Goal: Check status: Check status

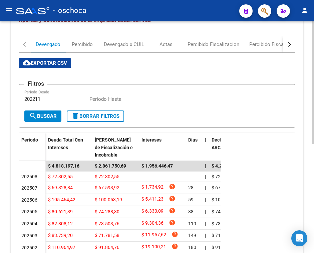
scroll to position [5, 0]
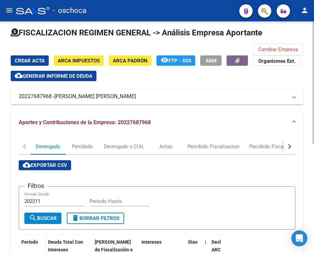
click at [274, 50] on span "Cambiar Empresa" at bounding box center [278, 49] width 40 height 6
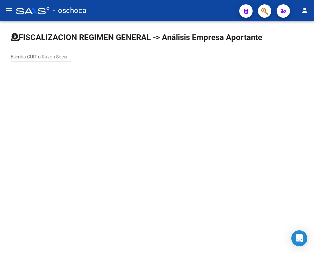
scroll to position [0, 0]
click at [38, 53] on div "Escriba CUIT o Razón Social para buscar" at bounding box center [41, 54] width 60 height 13
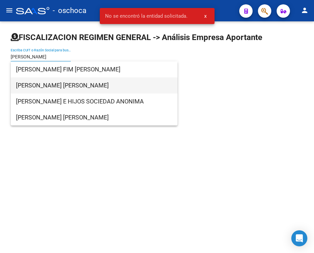
type input "[PERSON_NAME]"
click at [60, 87] on span "[PERSON_NAME] [PERSON_NAME]" at bounding box center [94, 85] width 156 height 16
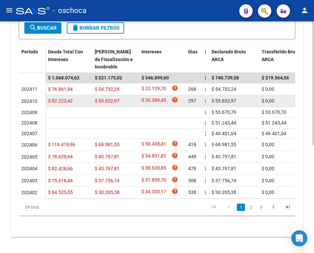
scroll to position [202, 0]
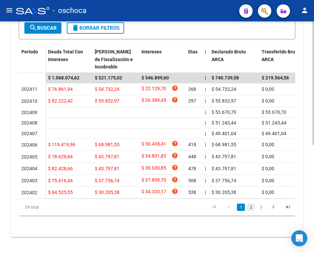
click at [251, 210] on link "2" at bounding box center [251, 207] width 8 height 7
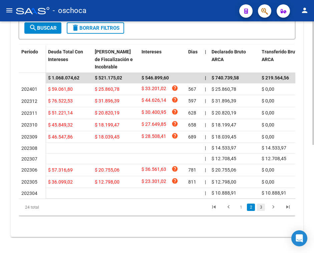
click at [259, 206] on link "3" at bounding box center [261, 207] width 8 height 7
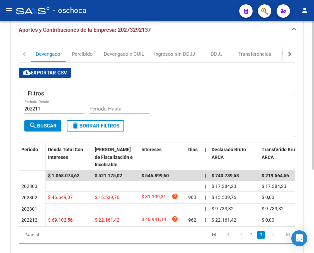
scroll to position [130, 0]
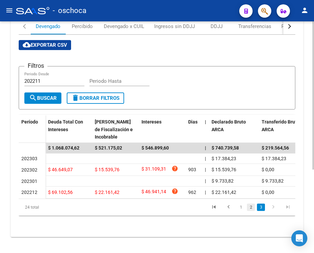
click at [254, 209] on link "2" at bounding box center [251, 207] width 8 height 7
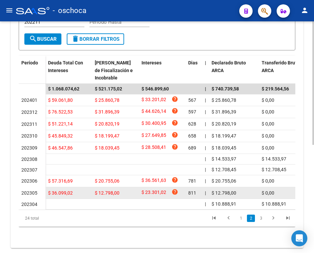
scroll to position [202, 0]
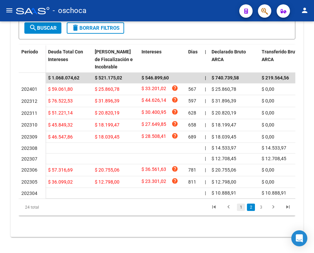
click at [241, 206] on link "1" at bounding box center [241, 207] width 8 height 7
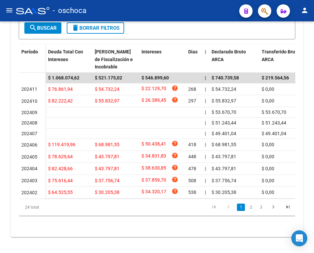
click at [251, 211] on li "2" at bounding box center [251, 207] width 10 height 11
click at [251, 206] on link "2" at bounding box center [251, 207] width 8 height 7
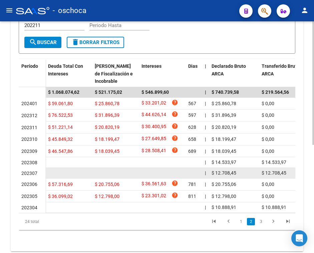
scroll to position [169, 0]
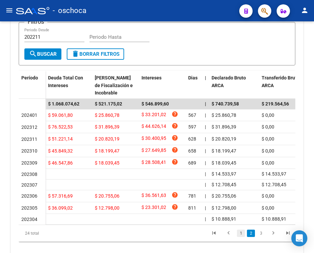
click at [238, 237] on link "1" at bounding box center [241, 233] width 8 height 7
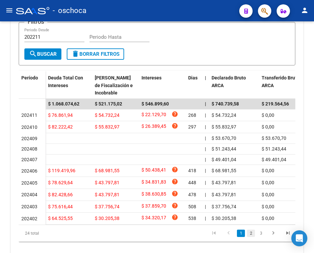
click at [253, 237] on link "2" at bounding box center [251, 233] width 8 height 7
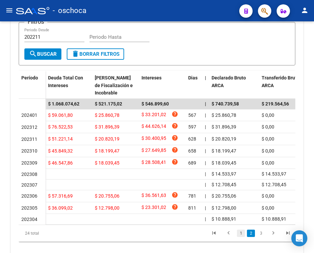
click at [238, 237] on link "1" at bounding box center [241, 233] width 8 height 7
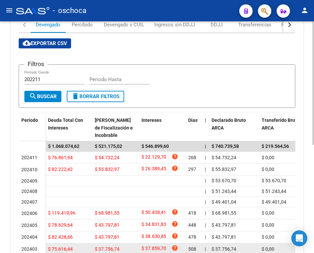
scroll to position [202, 0]
